Goal: Navigation & Orientation: Find specific page/section

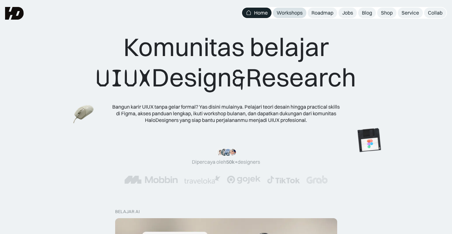
click at [290, 12] on div "Workshops" at bounding box center [290, 13] width 26 height 7
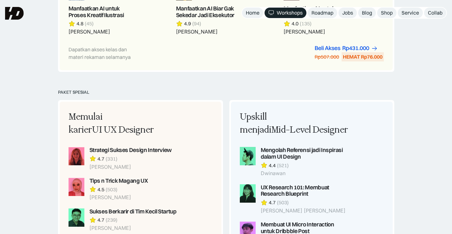
scroll to position [381, 0]
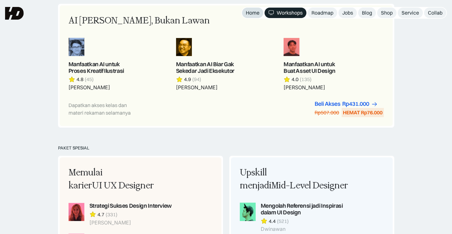
click at [253, 11] on div "Home" at bounding box center [253, 13] width 14 height 7
click at [248, 13] on div "Home" at bounding box center [253, 13] width 14 height 7
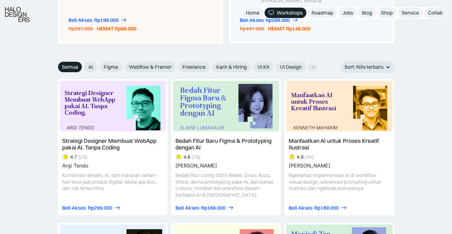
scroll to position [730, 0]
